Goal: Transaction & Acquisition: Purchase product/service

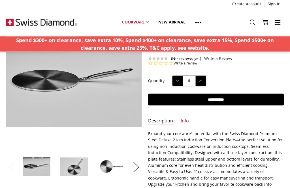
scroll to position [57, 0]
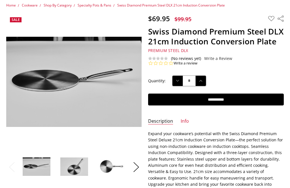
click at [78, 171] on img at bounding box center [74, 166] width 28 height 19
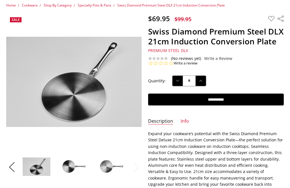
click at [111, 171] on img at bounding box center [112, 167] width 28 height 28
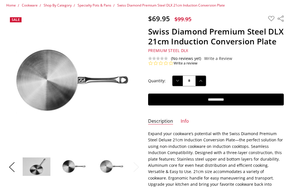
click at [187, 123] on link "Info" at bounding box center [185, 121] width 8 height 7
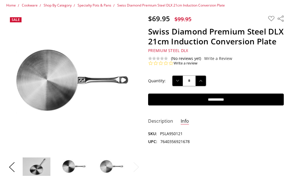
click at [163, 118] on link "Description" at bounding box center [160, 121] width 25 height 7
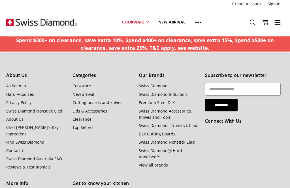
scroll to position [593, 0]
click at [19, 148] on link "Contact Us" at bounding box center [16, 150] width 20 height 5
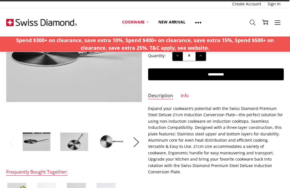
scroll to position [82, 0]
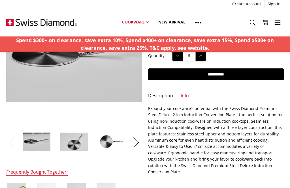
click at [241, 74] on input "**********" at bounding box center [215, 75] width 135 height 12
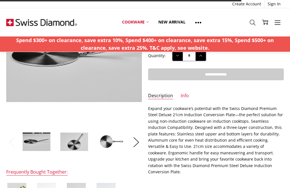
type input "**********"
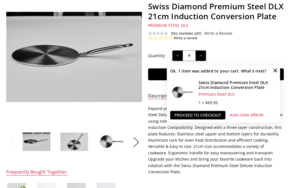
click at [206, 114] on link "Proceed to checkout" at bounding box center [197, 115] width 55 height 8
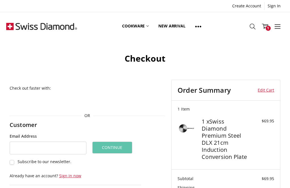
click at [270, 91] on link "Edit Cart" at bounding box center [262, 90] width 23 height 8
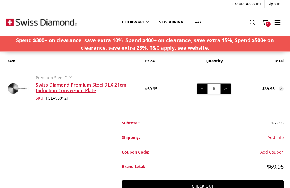
scroll to position [80, 0]
click at [282, 87] on icon at bounding box center [280, 88] width 3 height 3
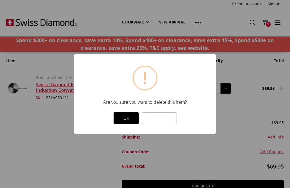
click at [128, 124] on button "OK" at bounding box center [126, 118] width 25 height 12
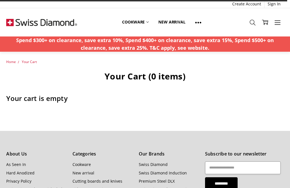
scroll to position [98, 0]
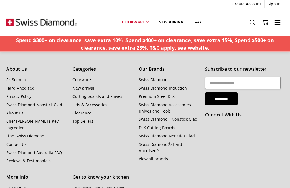
scroll to position [600, 0]
click at [23, 111] on link "About Us" at bounding box center [14, 112] width 17 height 5
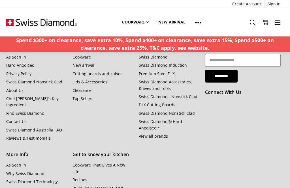
scroll to position [654, 0]
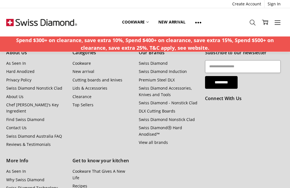
click at [52, 134] on link "Swiss Diamond Australia FAQ" at bounding box center [34, 136] width 56 height 5
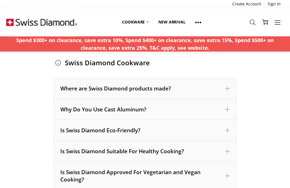
scroll to position [59, 0]
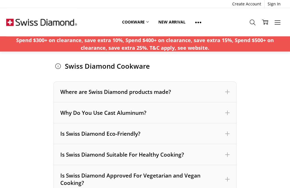
click at [228, 94] on span at bounding box center [227, 92] width 5 height 5
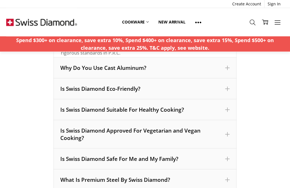
scroll to position [154, 0]
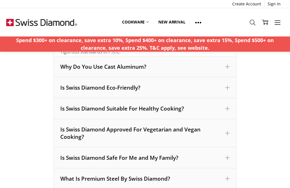
click at [227, 109] on span at bounding box center [227, 108] width 5 height 5
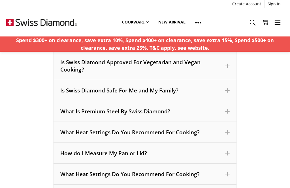
scroll to position [288, 0]
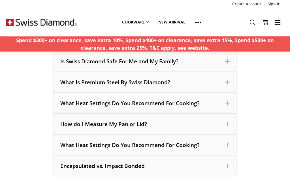
click at [226, 104] on span at bounding box center [227, 103] width 5 height 5
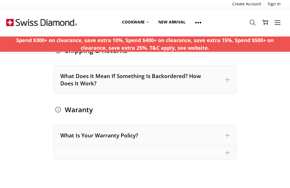
scroll to position [975, 0]
